Goal: Task Accomplishment & Management: Manage account settings

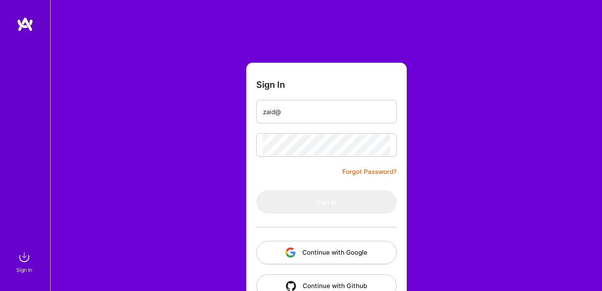
click at [345, 115] on input "zaid@" at bounding box center [326, 111] width 127 height 21
type input "[EMAIL_ADDRESS][DOMAIN_NAME]"
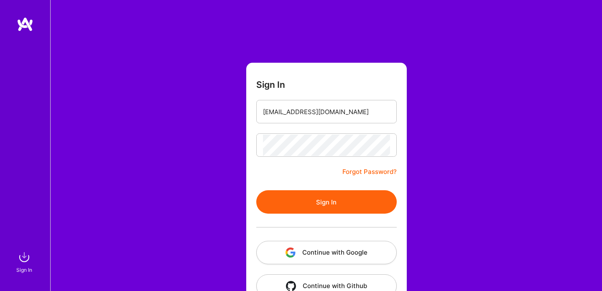
click at [317, 190] on button "Sign In" at bounding box center [326, 201] width 140 height 23
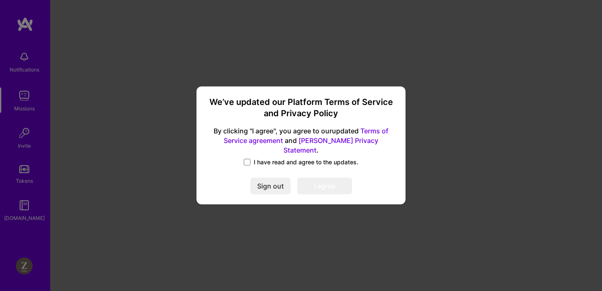
click at [267, 158] on span "I have read and agree to the updates." at bounding box center [306, 162] width 104 height 8
click at [0, 0] on input "I have read and agree to the updates." at bounding box center [0, 0] width 0 height 0
click at [326, 181] on button "I agree" at bounding box center [324, 186] width 55 height 17
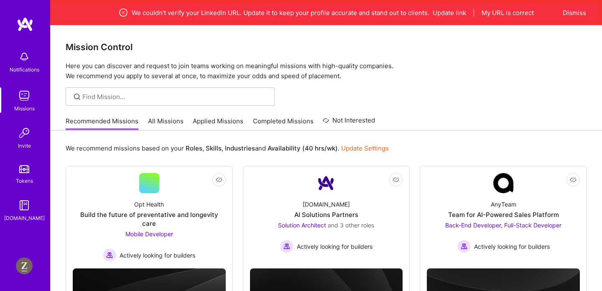
click at [24, 270] on img at bounding box center [24, 265] width 17 height 17
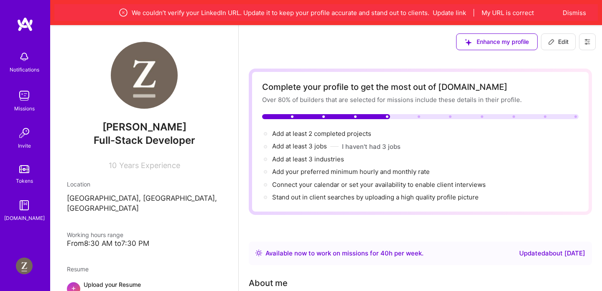
click at [556, 45] on span "Edit" at bounding box center [558, 42] width 20 height 8
select select "US"
select select "Right Now"
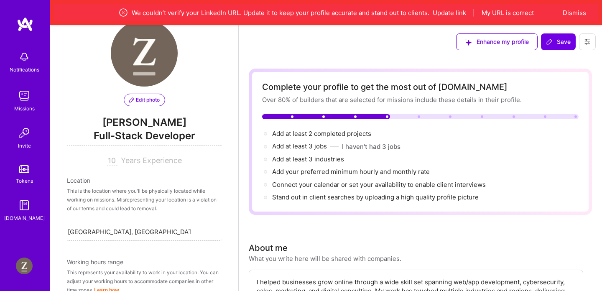
scroll to position [10, 0]
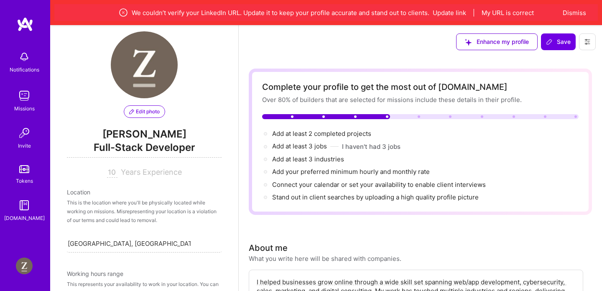
click at [590, 44] on icon at bounding box center [587, 41] width 7 height 7
click at [558, 57] on button "Settings" at bounding box center [564, 60] width 63 height 21
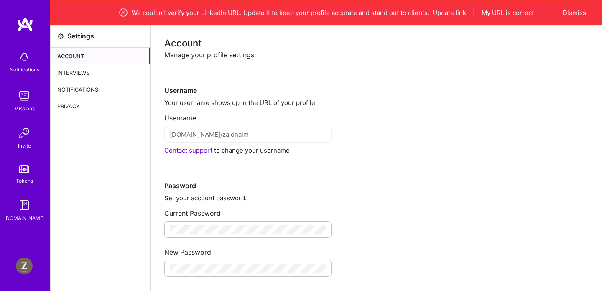
click at [75, 108] on div "Privacy" at bounding box center [101, 106] width 100 height 17
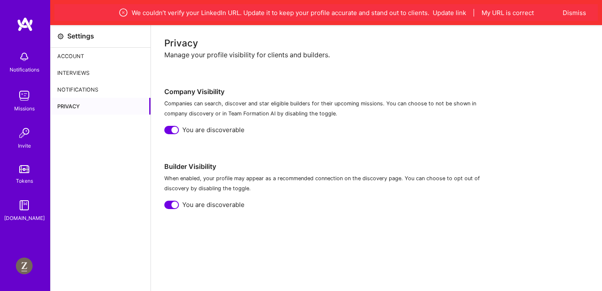
click at [80, 90] on div "Notifications" at bounding box center [101, 89] width 100 height 17
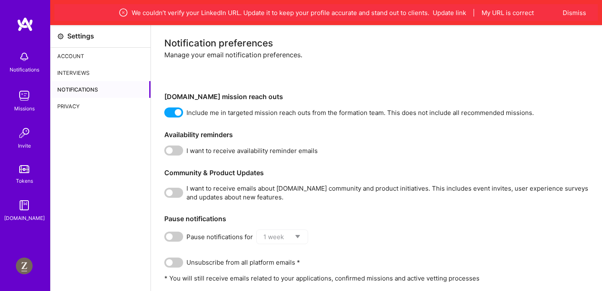
click at [76, 107] on div "Privacy" at bounding box center [101, 106] width 100 height 17
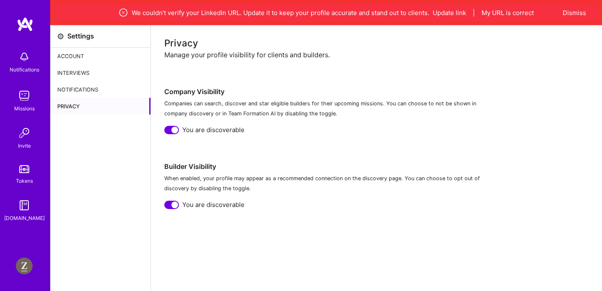
click at [170, 202] on div at bounding box center [171, 205] width 15 height 8
click at [169, 130] on div at bounding box center [171, 130] width 15 height 8
click at [76, 87] on div "Notifications" at bounding box center [101, 89] width 100 height 17
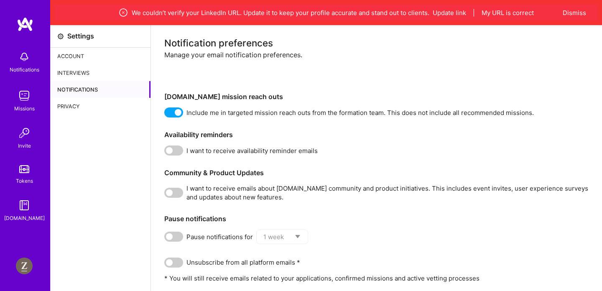
click at [168, 112] on span at bounding box center [173, 112] width 19 height 10
click at [166, 114] on input "checkbox" at bounding box center [166, 114] width 0 height 0
click at [74, 65] on div "Interviews" at bounding box center [101, 72] width 100 height 17
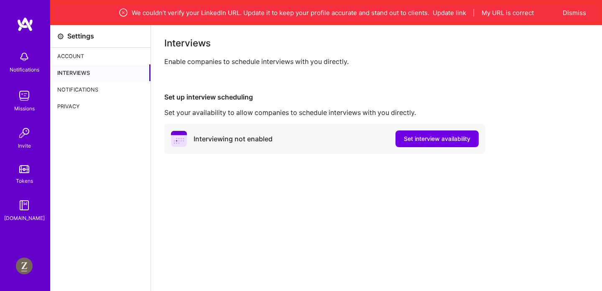
click at [75, 56] on div "Account" at bounding box center [101, 56] width 100 height 17
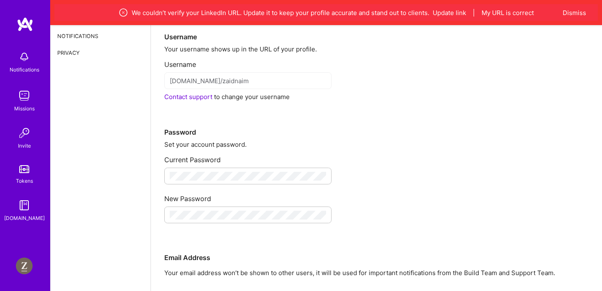
scroll to position [164, 0]
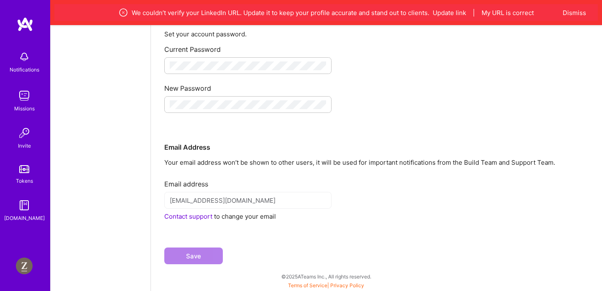
click at [19, 270] on img at bounding box center [24, 265] width 17 height 17
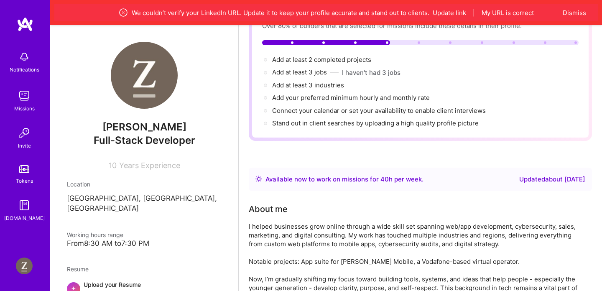
scroll to position [165, 0]
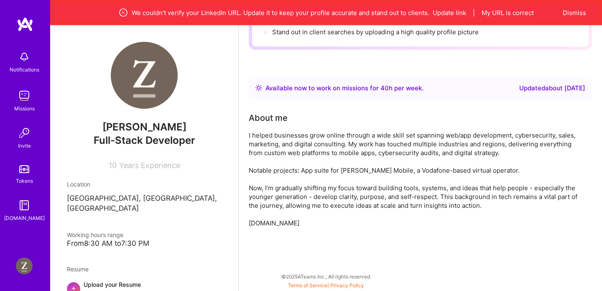
click at [305, 153] on div "I helped businesses grow online through a wide skill set spanning web/app devel…" at bounding box center [416, 179] width 334 height 97
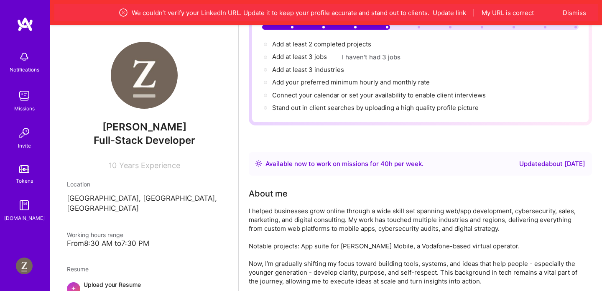
scroll to position [0, 0]
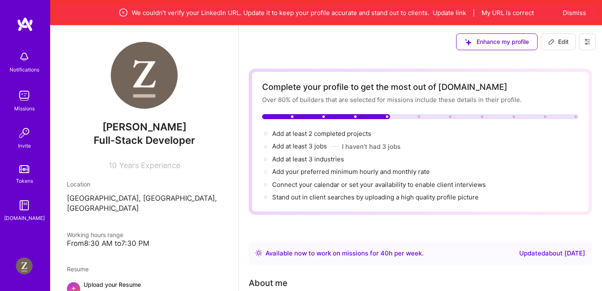
click at [558, 42] on span "Edit" at bounding box center [558, 42] width 20 height 8
select select "US"
select select "Right Now"
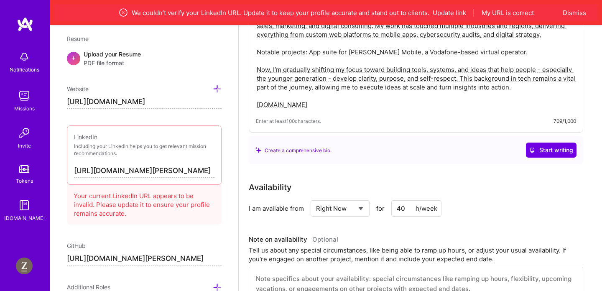
scroll to position [248, 0]
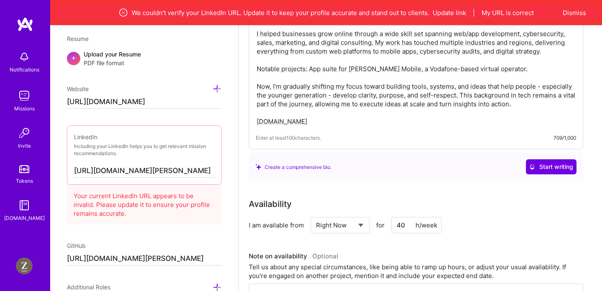
click at [326, 111] on textarea "I helped businesses grow online through a wide skill set spanning web/app devel…" at bounding box center [416, 77] width 320 height 98
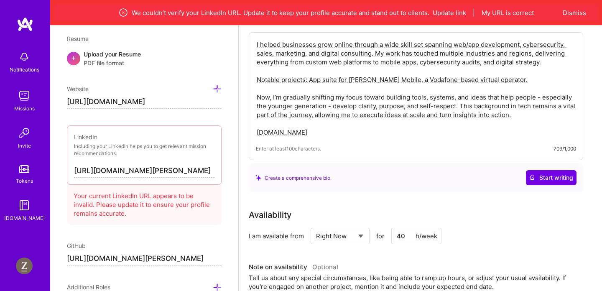
drag, startPoint x: 257, startPoint y: 121, endPoint x: 246, endPoint y: 4, distance: 117.5
click at [246, 3] on div "Notifications Missions Invite Tokens A.Guide Profile Close Show all notificatio…" at bounding box center [301, 213] width 602 height 900
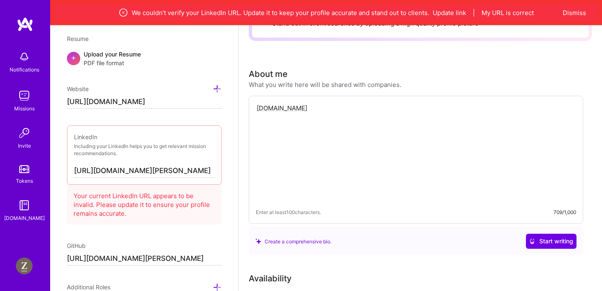
scroll to position [172, 0]
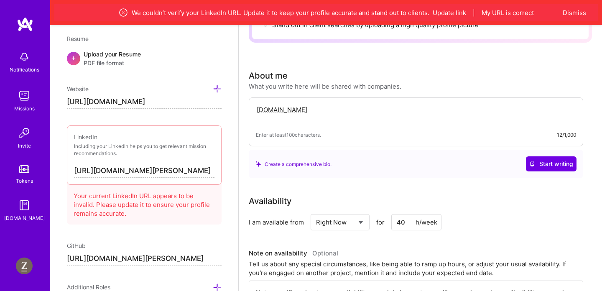
type textarea "zaidnaim.com"
click at [404, 176] on div "Create a comprehensive bio. Start writing" at bounding box center [416, 164] width 334 height 28
click at [386, 192] on div "Complete your profile to get the most out of A.Team Over 80% of builders that a…" at bounding box center [420, 264] width 343 height 736
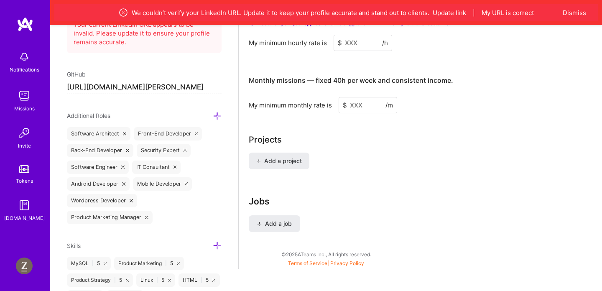
scroll to position [352, 0]
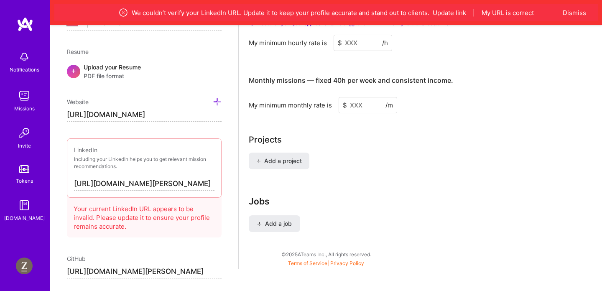
drag, startPoint x: 197, startPoint y: 187, endPoint x: 35, endPoint y: 173, distance: 163.2
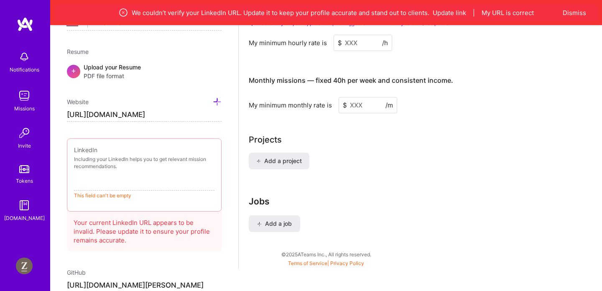
type input "https://linkedin.com/in/zaid-naim"
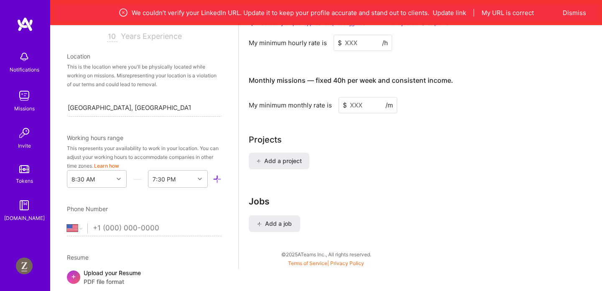
scroll to position [0, 0]
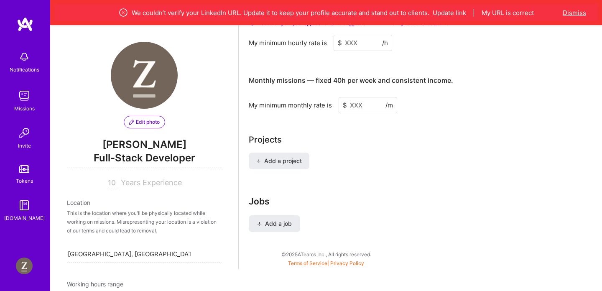
click at [576, 13] on button "Dismiss" at bounding box center [573, 12] width 23 height 9
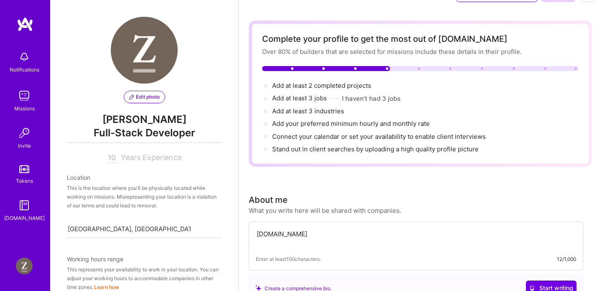
scroll to position [23, 0]
click at [191, 132] on span "Full-Stack Developer" at bounding box center [144, 134] width 155 height 17
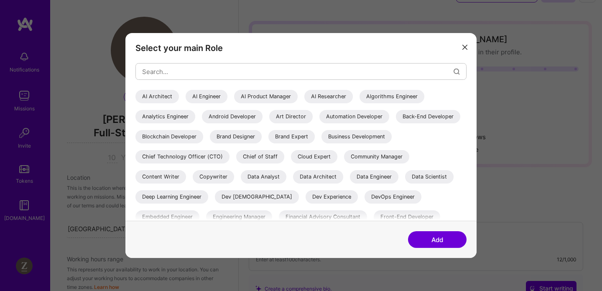
click at [466, 51] on button "modal" at bounding box center [465, 47] width 10 height 14
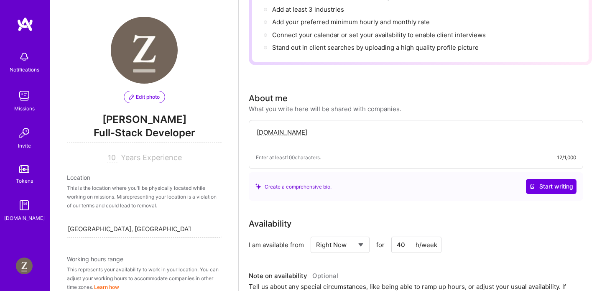
scroll to position [146, 0]
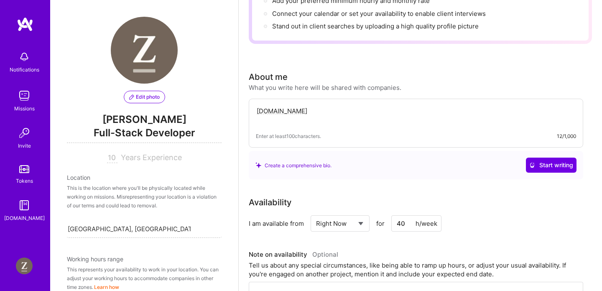
click at [333, 98] on div "About me What you write here will be shared with companies. zaidnaim.com Enter …" at bounding box center [416, 125] width 334 height 109
click at [320, 116] on textarea "zaidnaim.com" at bounding box center [416, 115] width 320 height 19
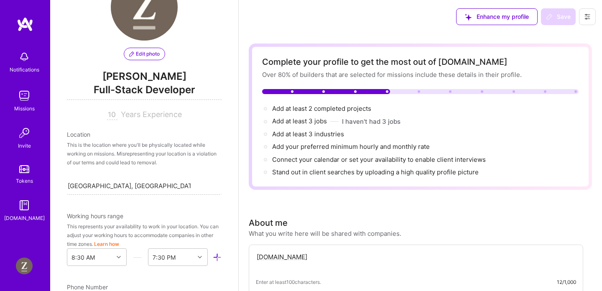
scroll to position [177, 0]
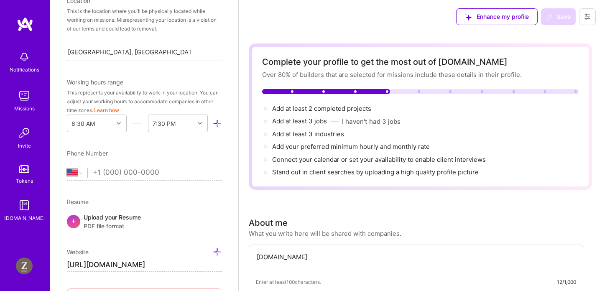
click at [302, 262] on textarea "zaidnaim.com" at bounding box center [416, 261] width 320 height 19
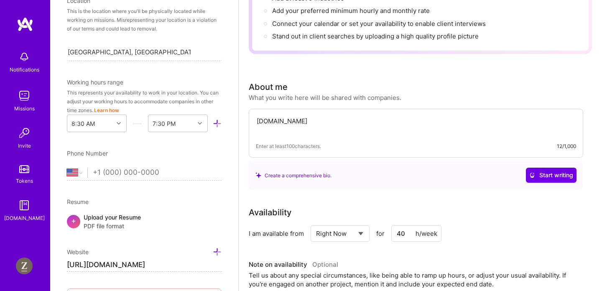
click at [306, 125] on textarea "zaidnaim.com" at bounding box center [416, 125] width 320 height 19
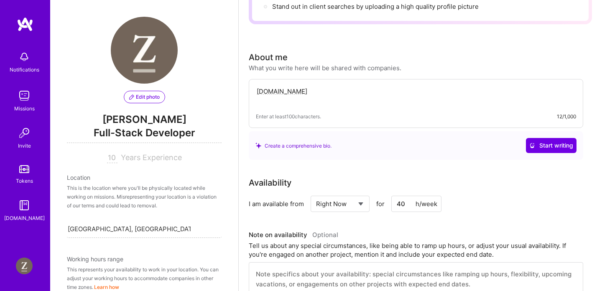
scroll to position [181, 0]
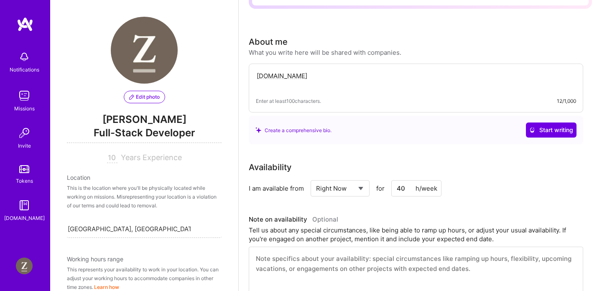
click at [336, 83] on textarea "zaidnaim.com" at bounding box center [416, 80] width 320 height 19
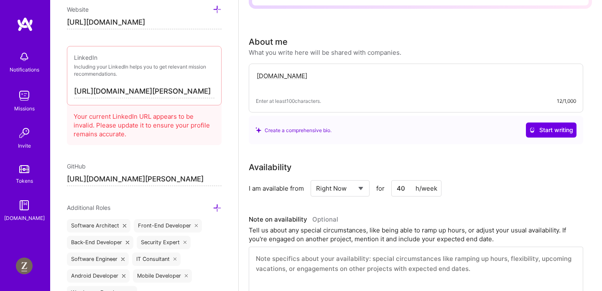
scroll to position [366, 0]
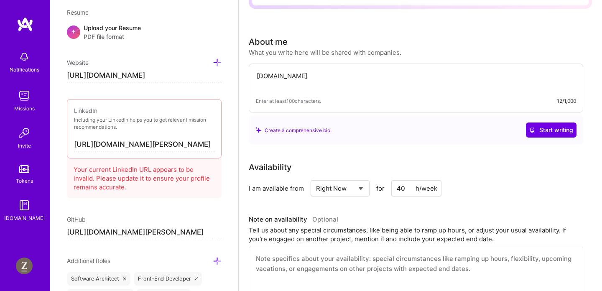
click at [189, 146] on input "https://linkedin.com/in/zaid-naim" at bounding box center [144, 144] width 140 height 13
drag, startPoint x: 348, startPoint y: 77, endPoint x: 248, endPoint y: 77, distance: 100.7
click at [248, 77] on div "Complete your profile to get the most out of A.Team Over 80% of builders that a…" at bounding box center [420, 236] width 363 height 766
click at [555, 136] on button "Start writing" at bounding box center [551, 129] width 51 height 15
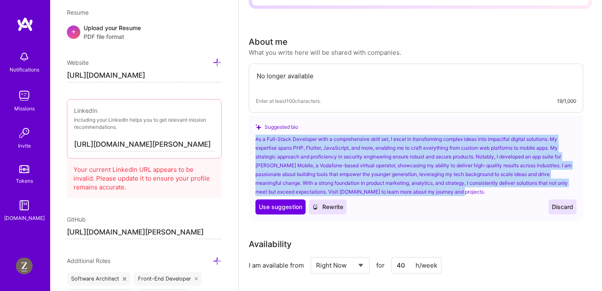
drag, startPoint x: 485, startPoint y: 191, endPoint x: 254, endPoint y: 140, distance: 236.6
click at [253, 140] on div "Suggested bio As a Full-Stack Developer with a comprehensive skill set, I excel…" at bounding box center [416, 168] width 334 height 105
copy div "As a Full-Stack Developer with a comprehensive skill set, I excel in transformi…"
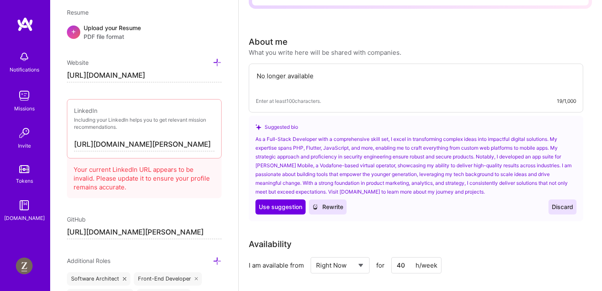
click at [327, 78] on textarea "No longer available" at bounding box center [416, 80] width 320 height 19
paste textarea "As a Full-Stack Developer with a comprehensive skill set, I excel in transformi…"
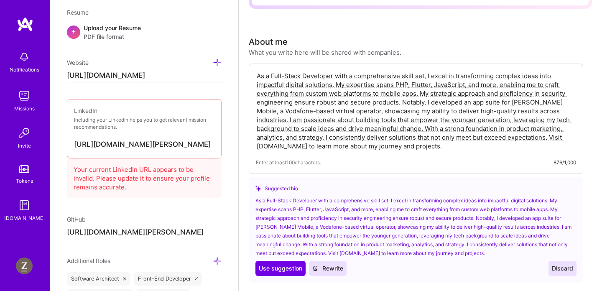
drag, startPoint x: 394, startPoint y: 147, endPoint x: 338, endPoint y: 86, distance: 83.1
click at [338, 86] on textarea "As a Full-Stack Developer with a comprehensive skill set, I excel in transformi…" at bounding box center [416, 111] width 320 height 81
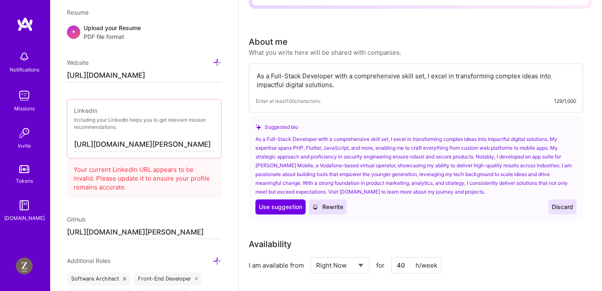
click at [348, 88] on textarea "As a Full-Stack Developer with a comprehensive skill set, I excel in transformi…" at bounding box center [416, 80] width 320 height 19
type textarea "As a Full-Stack Developer with a comprehensive skill set, I excel in transformi…"
click at [364, 127] on div "Suggested bio" at bounding box center [415, 126] width 321 height 9
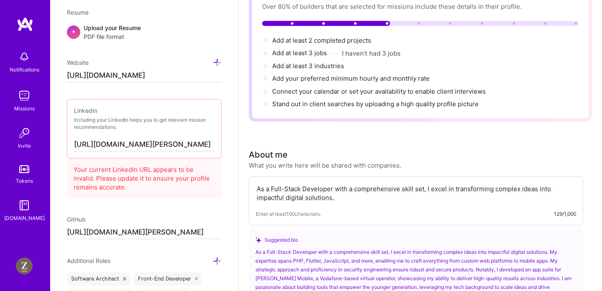
scroll to position [0, 0]
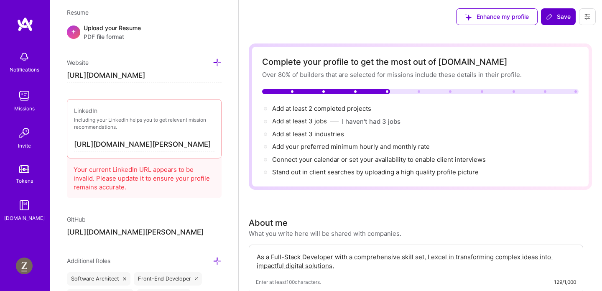
click at [549, 19] on icon at bounding box center [549, 16] width 7 height 7
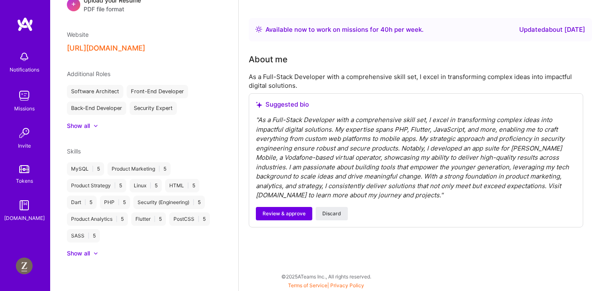
scroll to position [221, 0]
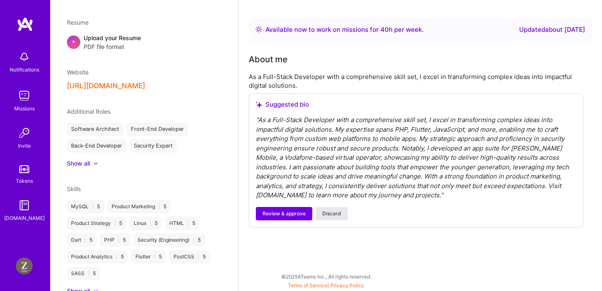
click at [339, 214] on span "Discard" at bounding box center [331, 214] width 19 height 8
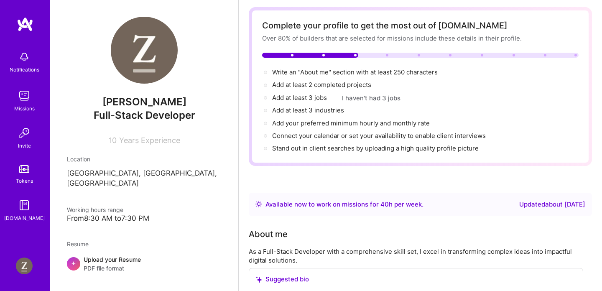
scroll to position [0, 0]
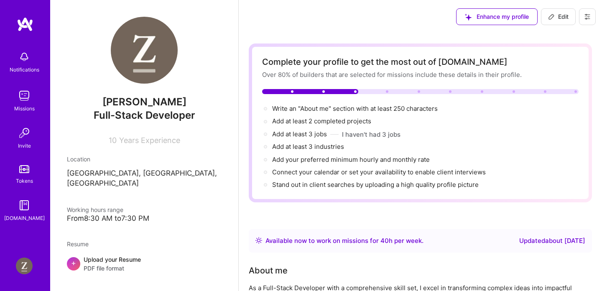
click at [23, 266] on img at bounding box center [24, 265] width 17 height 17
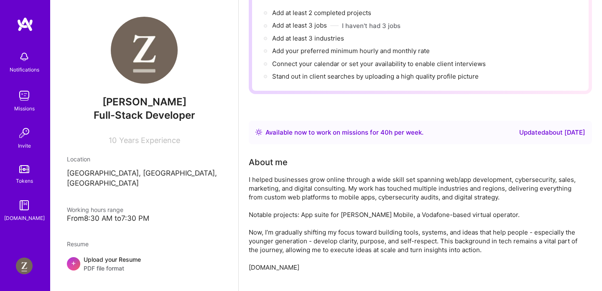
scroll to position [140, 0]
